Goal: Transaction & Acquisition: Purchase product/service

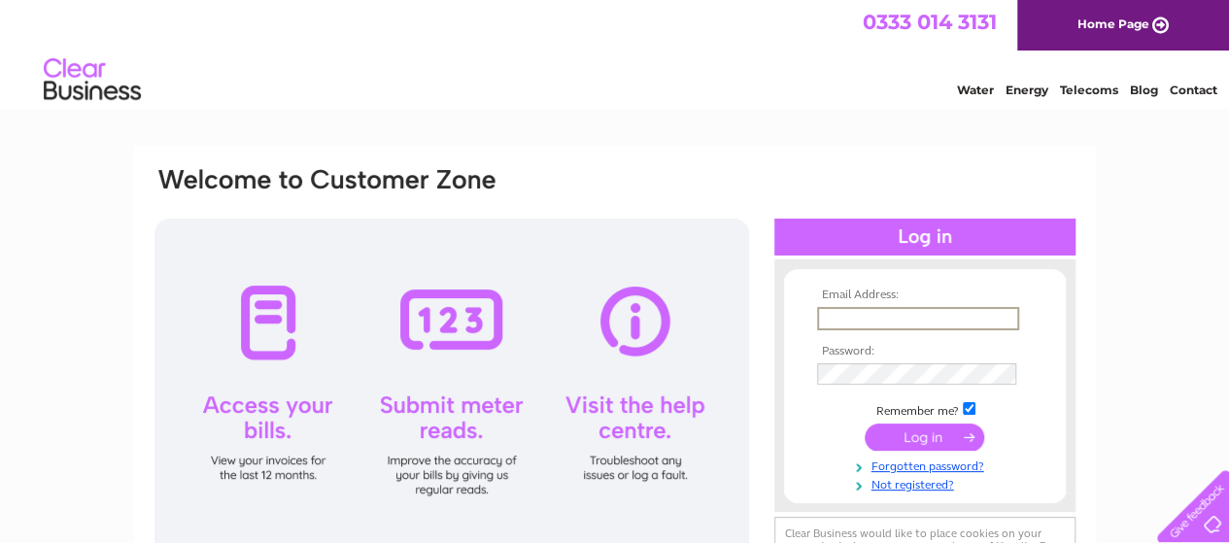
click at [892, 309] on input "text" at bounding box center [918, 318] width 202 height 23
type input "[EMAIL_ADDRESS][DOMAIN_NAME]"
click at [933, 434] on input "submit" at bounding box center [925, 438] width 120 height 27
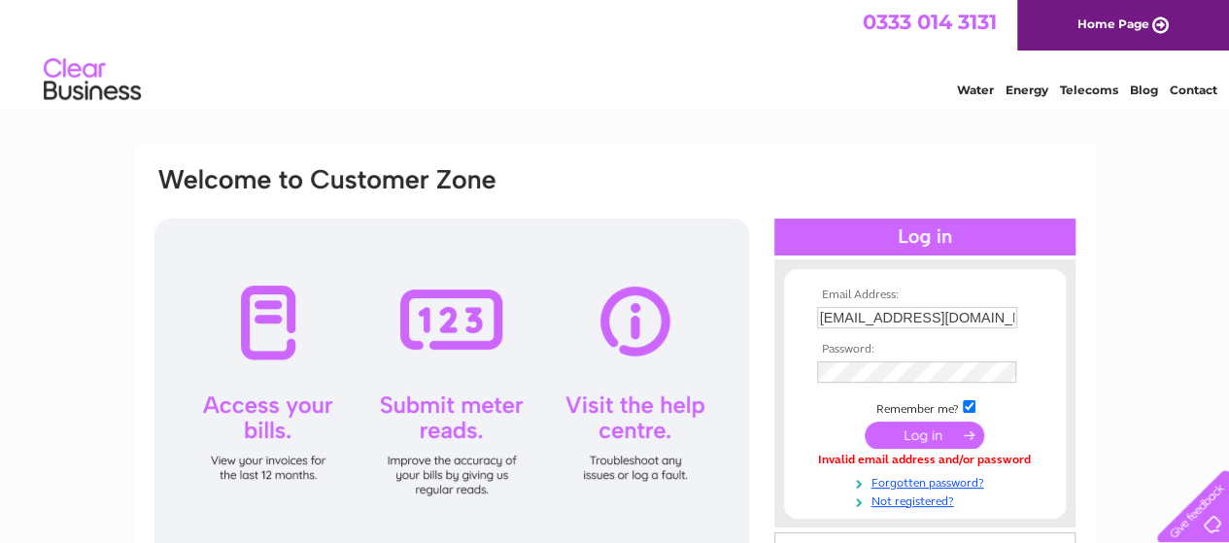
click at [909, 444] on input "submit" at bounding box center [925, 435] width 120 height 27
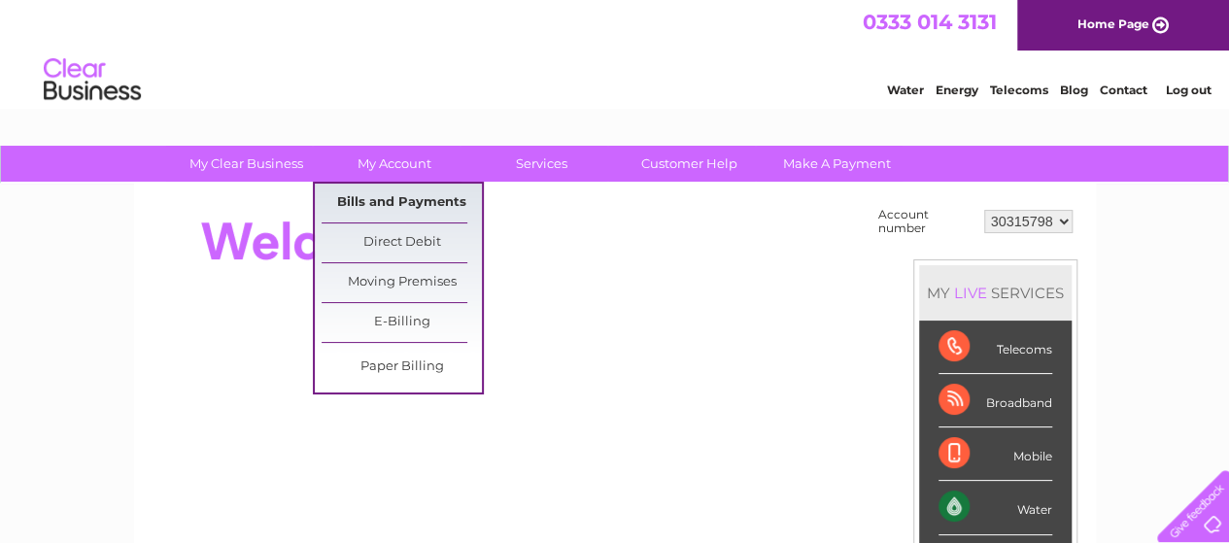
click at [409, 193] on link "Bills and Payments" at bounding box center [402, 203] width 160 height 39
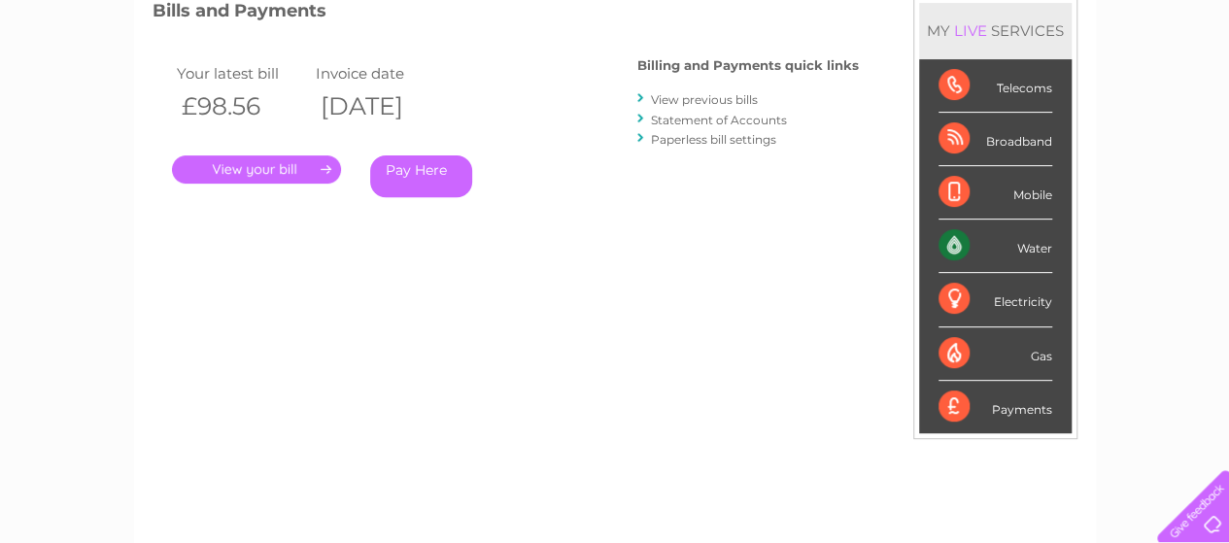
scroll to position [209, 0]
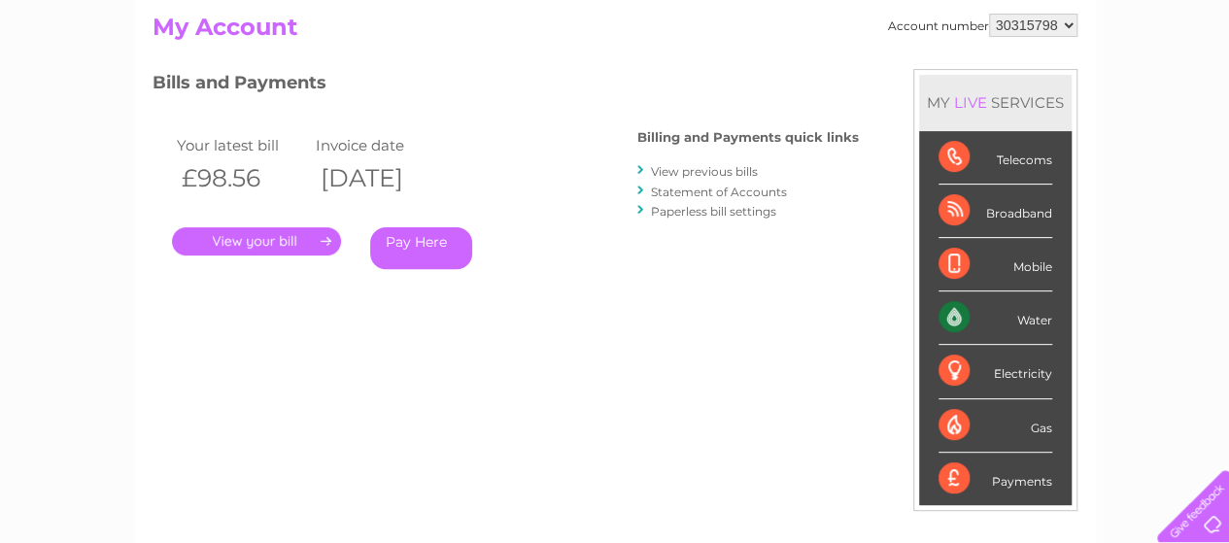
click at [258, 246] on link "." at bounding box center [256, 241] width 169 height 28
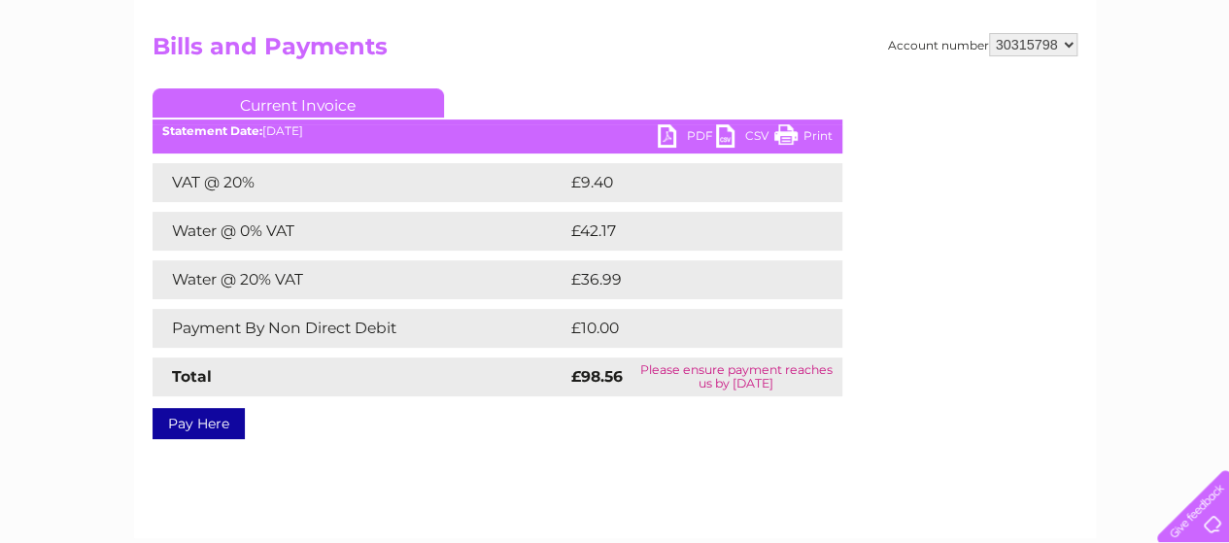
scroll to position [194, 0]
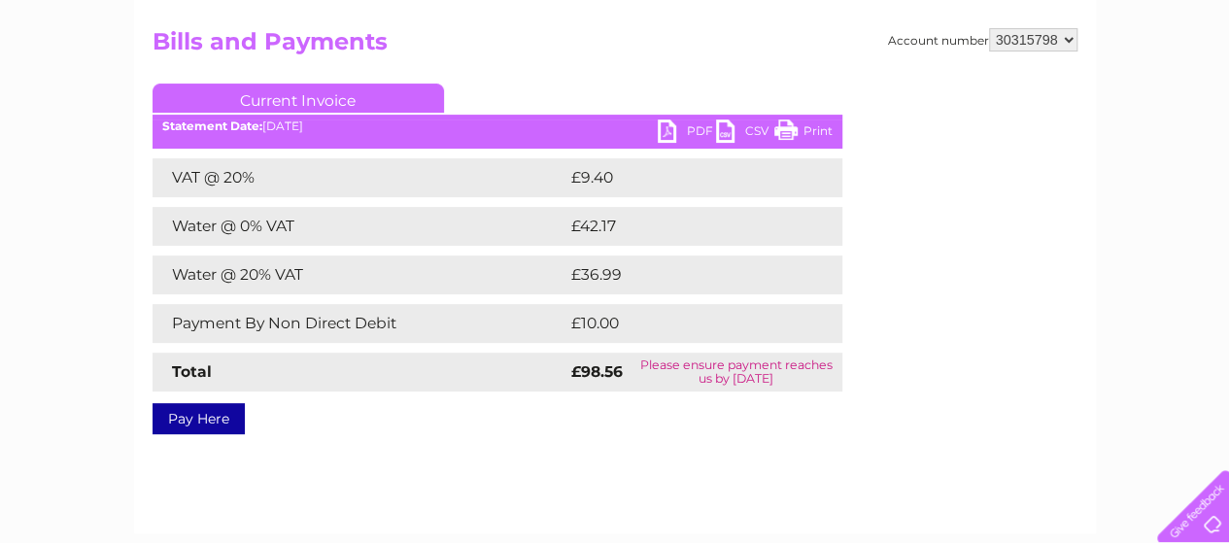
click at [195, 408] on link "Pay Here" at bounding box center [199, 418] width 92 height 31
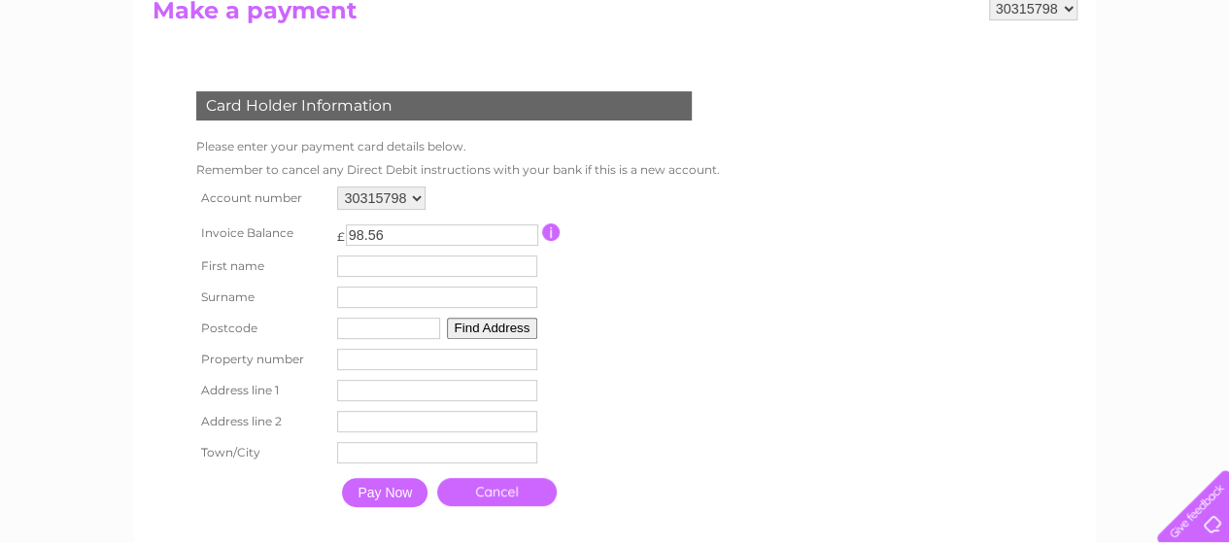
scroll to position [233, 0]
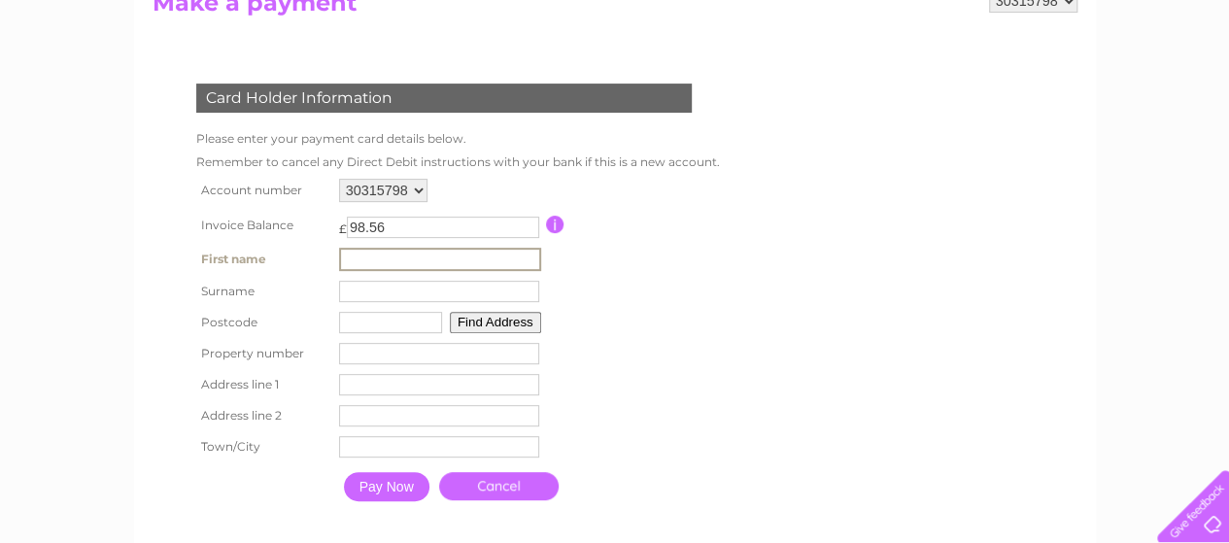
click at [377, 256] on input "text" at bounding box center [440, 259] width 202 height 23
type input "[PERSON_NAME]"
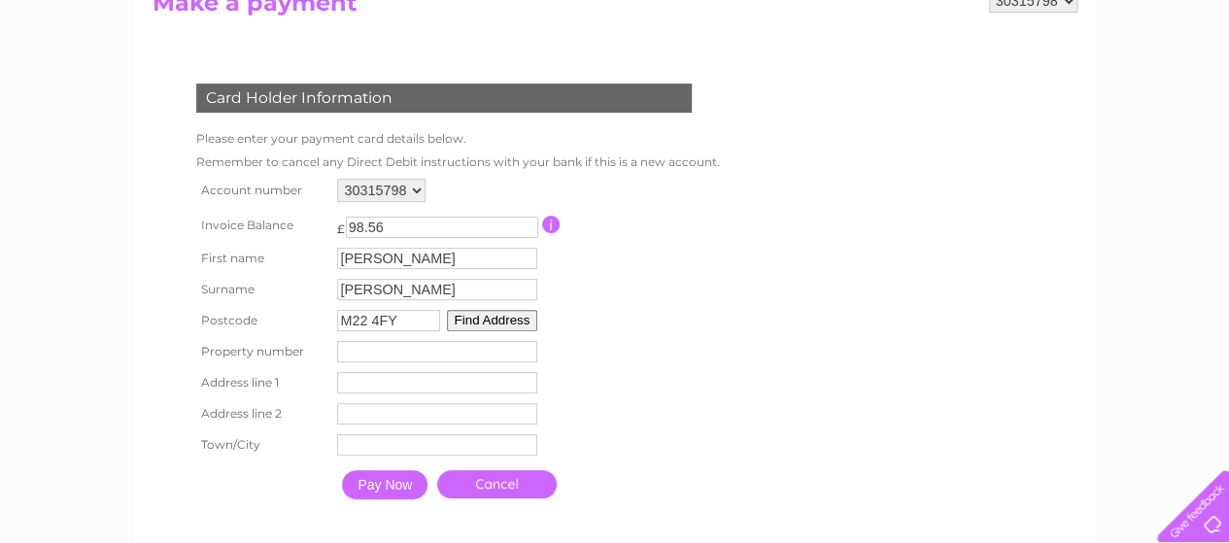
click at [496, 326] on button "Find Address" at bounding box center [492, 320] width 91 height 21
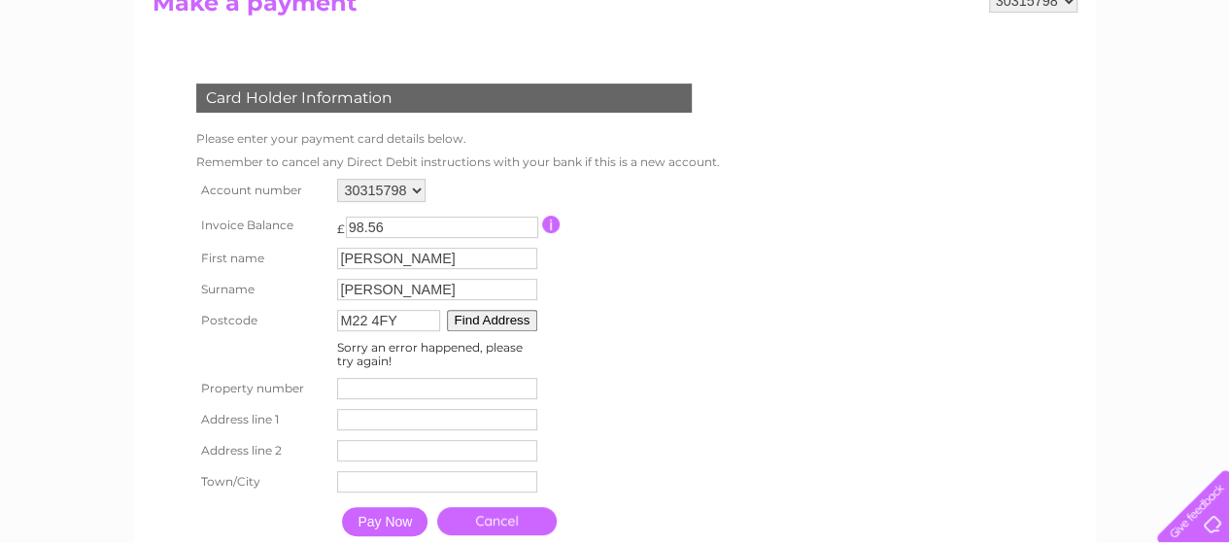
click at [426, 319] on input "M22 4FY" at bounding box center [388, 320] width 103 height 21
click at [483, 324] on button "Find Address" at bounding box center [492, 320] width 91 height 21
click at [365, 320] on input "M224FY" at bounding box center [388, 320] width 103 height 21
type input "M22 4FY"
click at [451, 319] on button "Find Address" at bounding box center [492, 320] width 91 height 21
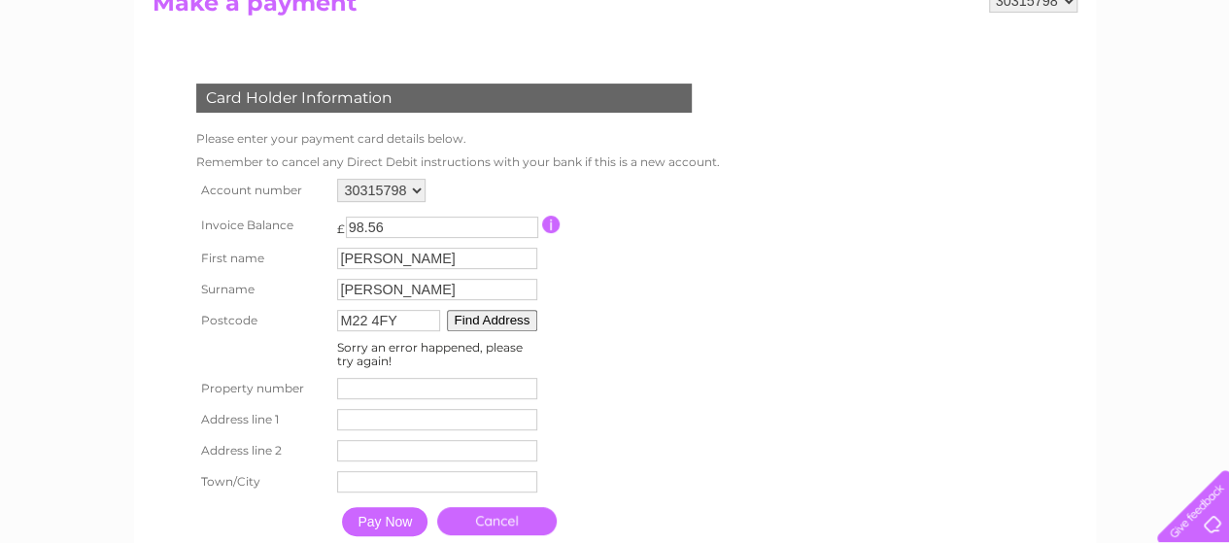
click at [416, 394] on input "number" at bounding box center [437, 388] width 200 height 21
type input "383"
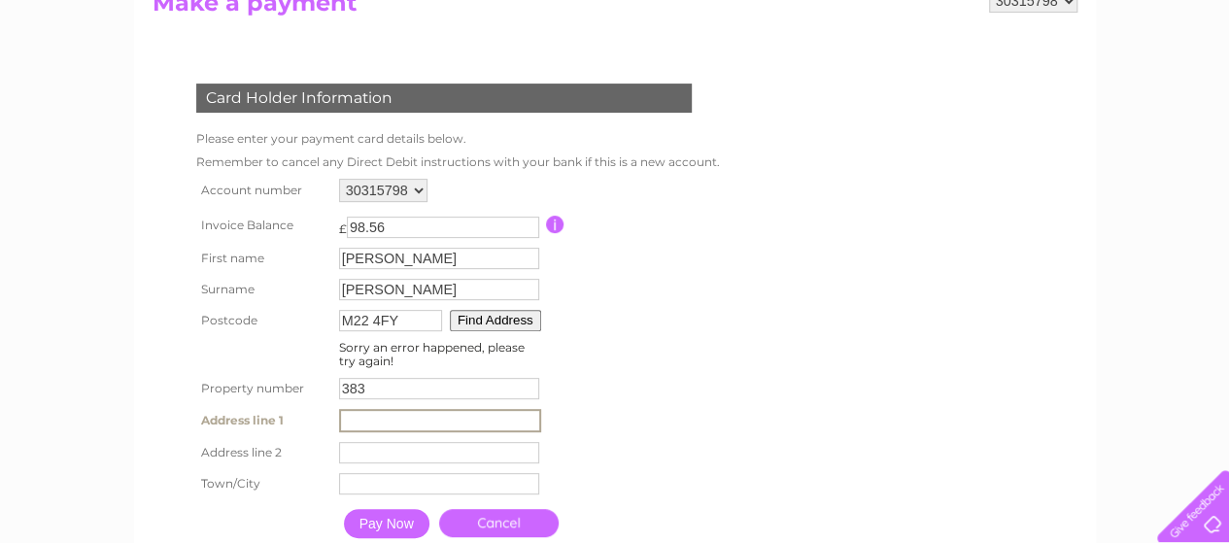
click at [419, 416] on input "text" at bounding box center [440, 420] width 202 height 23
type input "[GEOGRAPHIC_DATA]"
click at [420, 489] on input "text" at bounding box center [439, 483] width 200 height 21
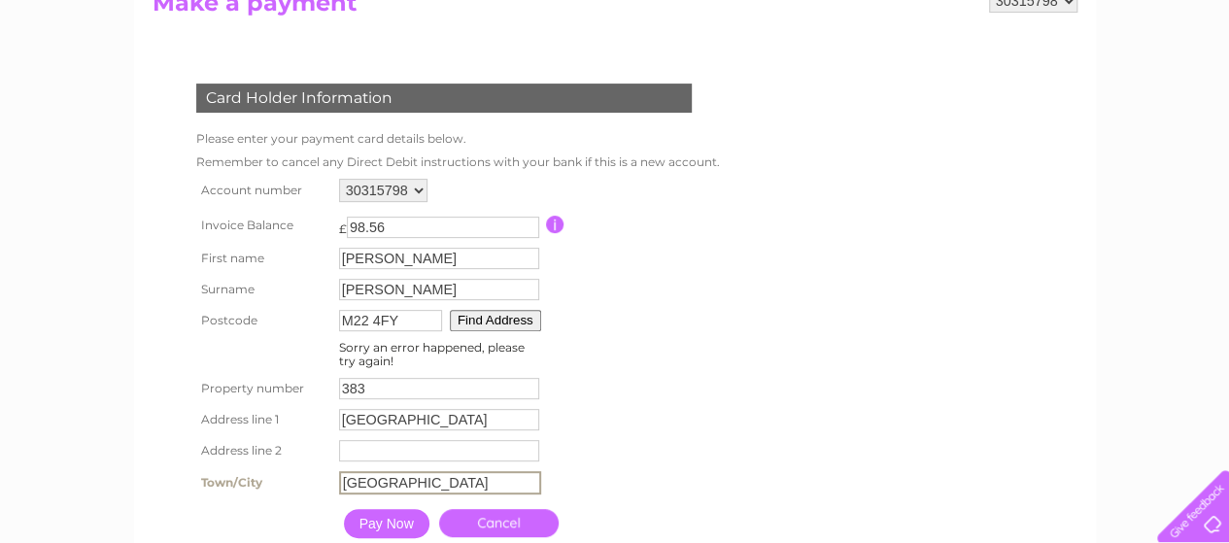
type input "[GEOGRAPHIC_DATA]"
click at [385, 525] on input "Pay Now" at bounding box center [385, 521] width 86 height 29
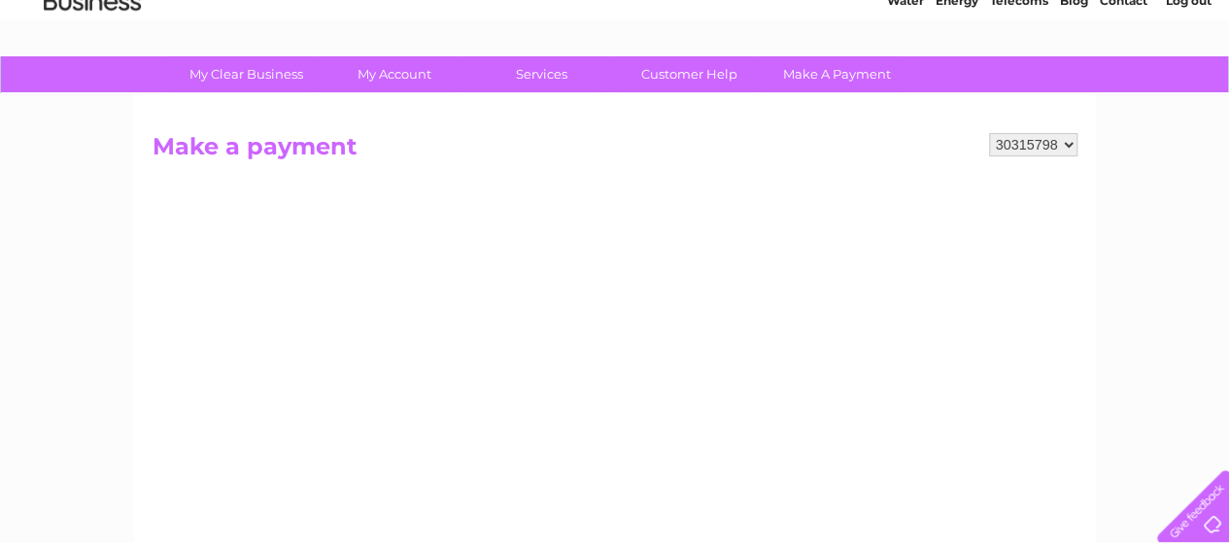
scroll to position [0, 0]
